Goal: Navigation & Orientation: Understand site structure

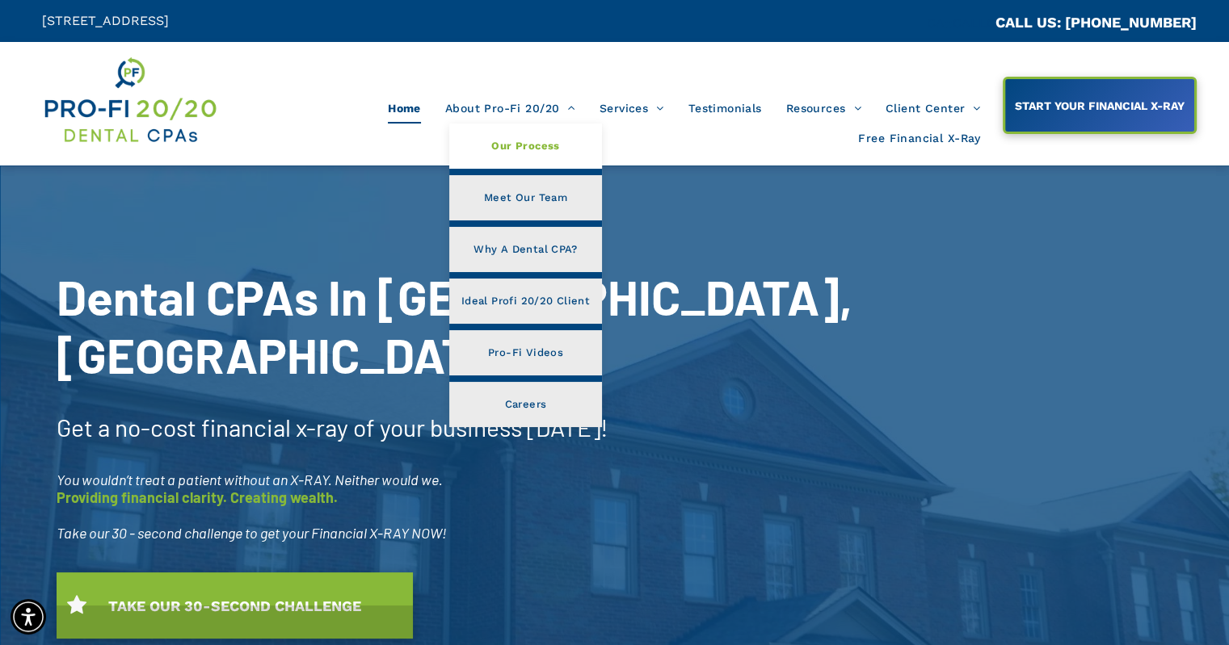
click at [522, 145] on span "Our Process" at bounding box center [525, 146] width 68 height 21
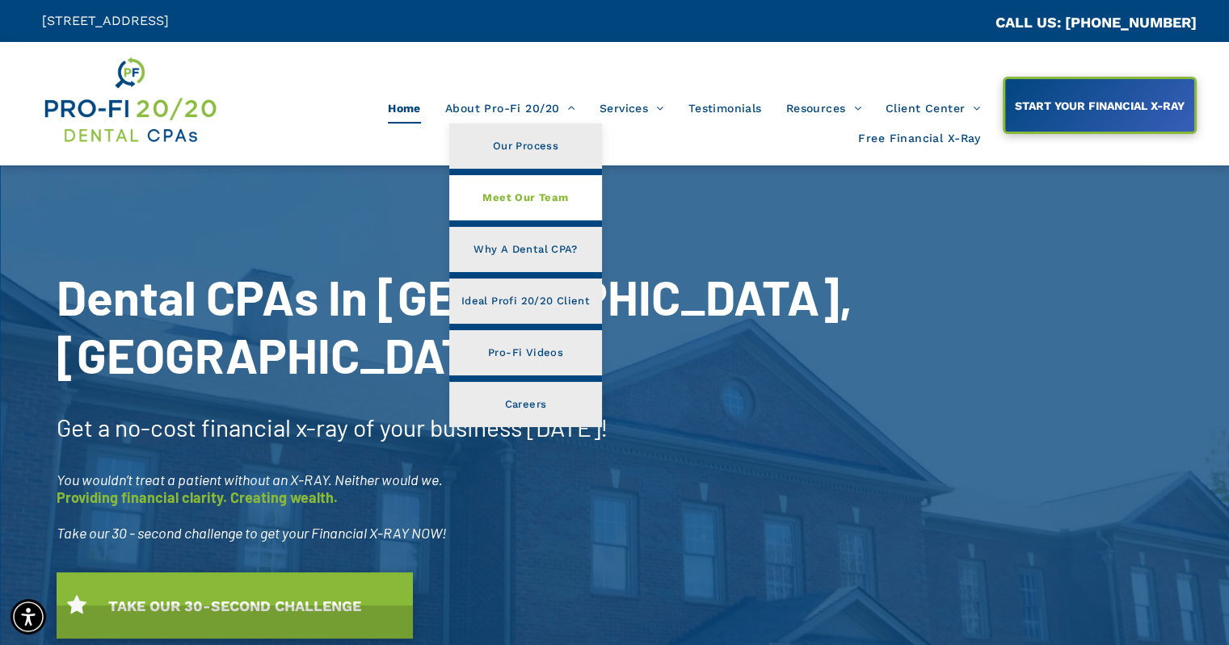
click at [530, 206] on span "Meet Our Team" at bounding box center [525, 197] width 86 height 21
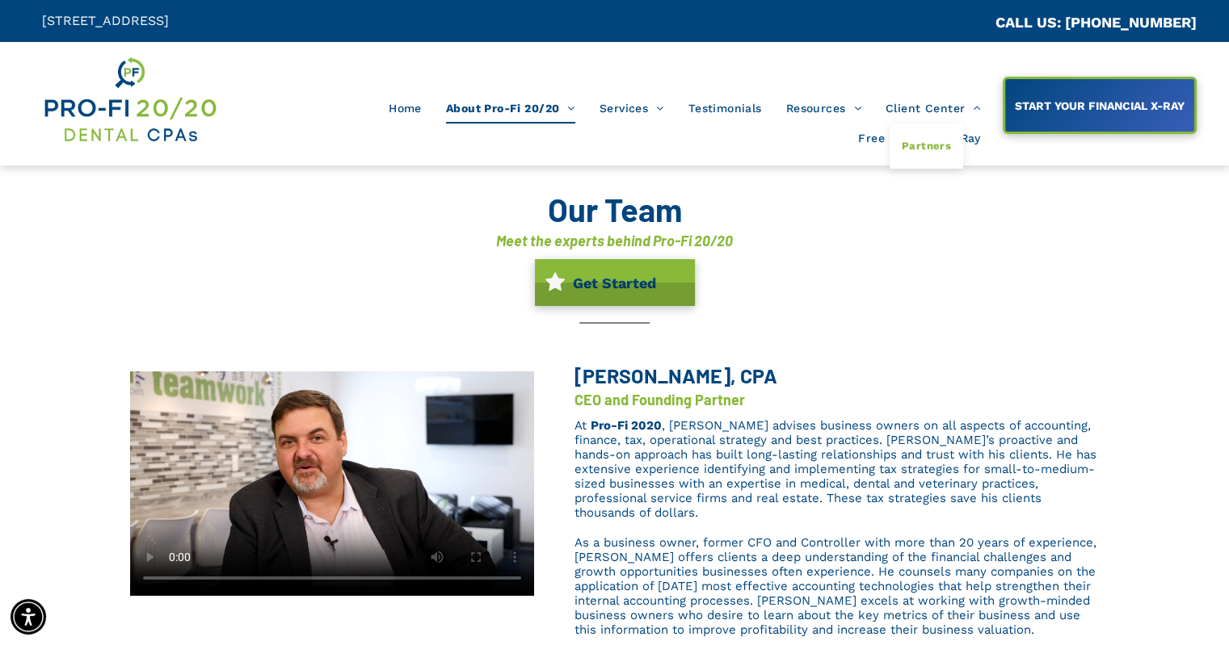
click at [939, 145] on span "Partners" at bounding box center [925, 146] width 49 height 21
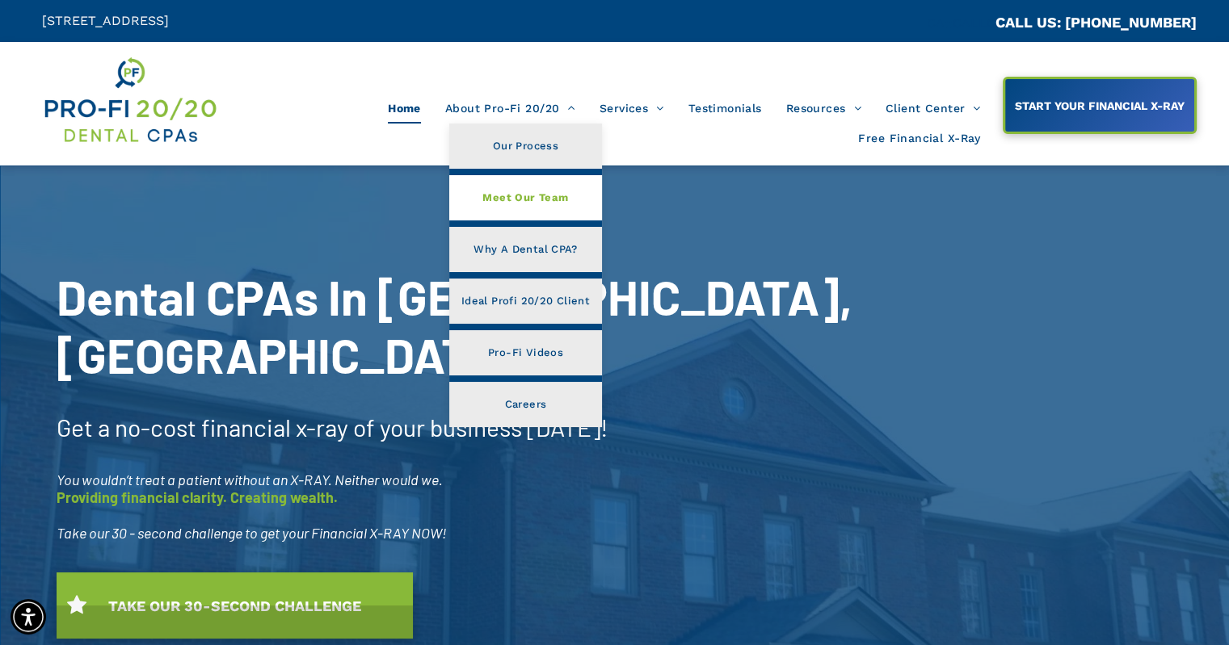
click at [519, 195] on span "Meet Our Team" at bounding box center [525, 197] width 86 height 21
